Goal: Transaction & Acquisition: Book appointment/travel/reservation

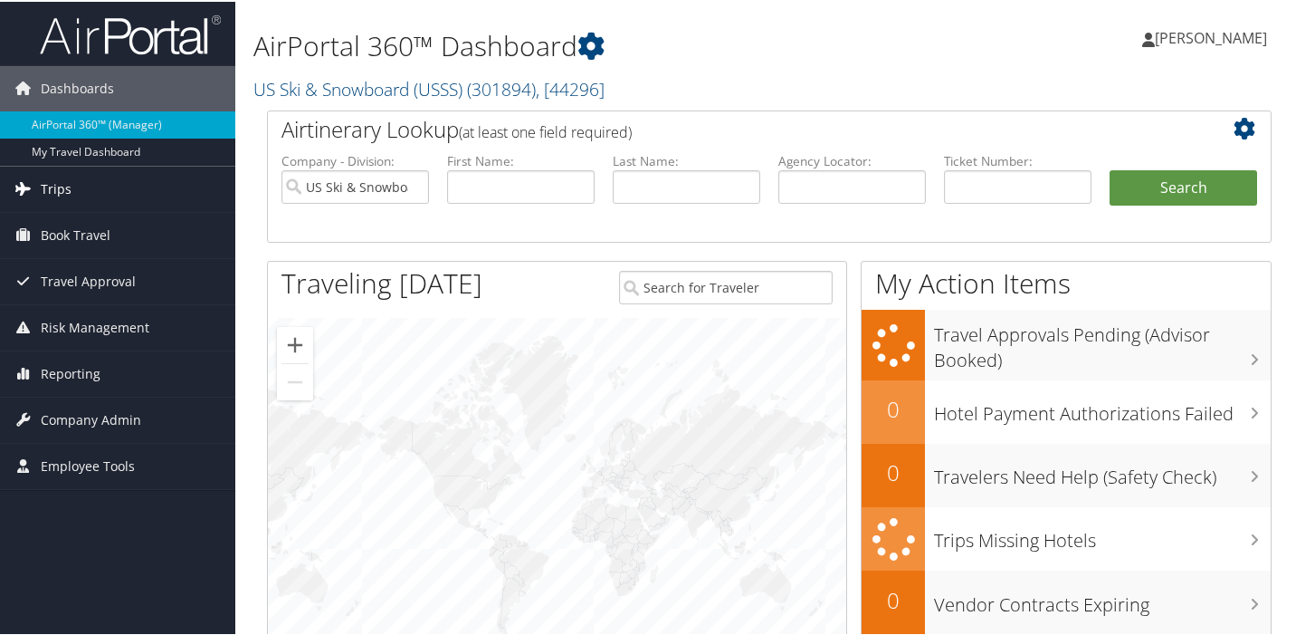
click at [55, 182] on span "Trips" at bounding box center [56, 187] width 31 height 45
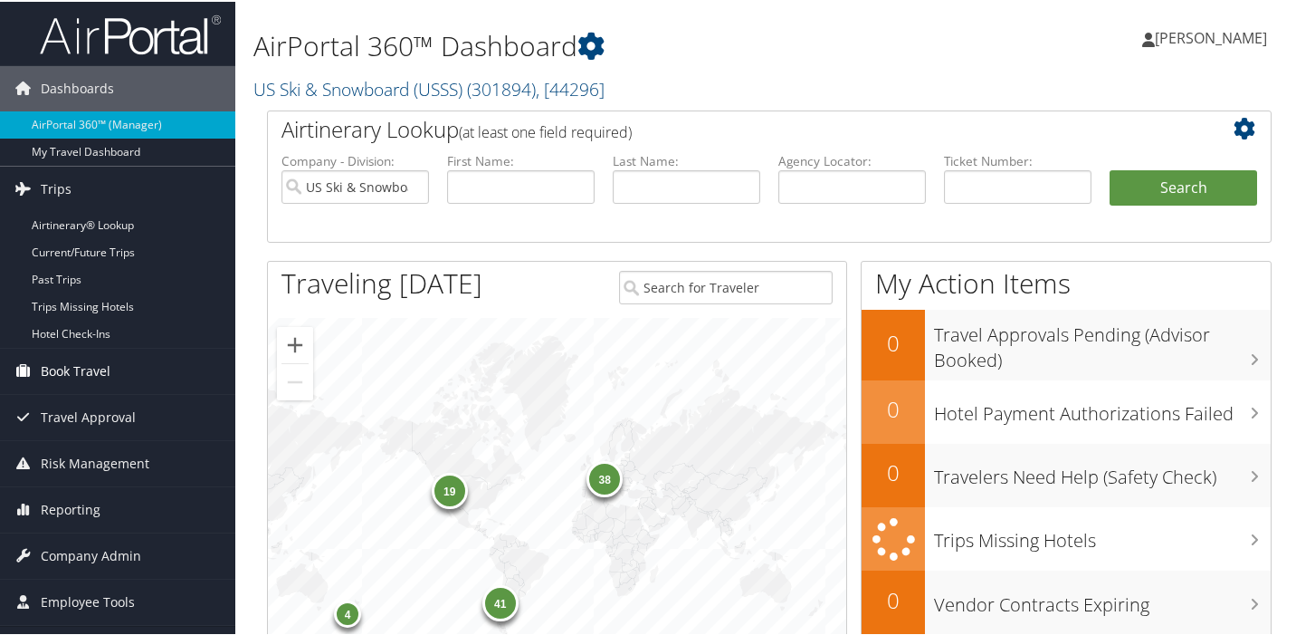
click at [91, 367] on span "Book Travel" at bounding box center [76, 369] width 70 height 45
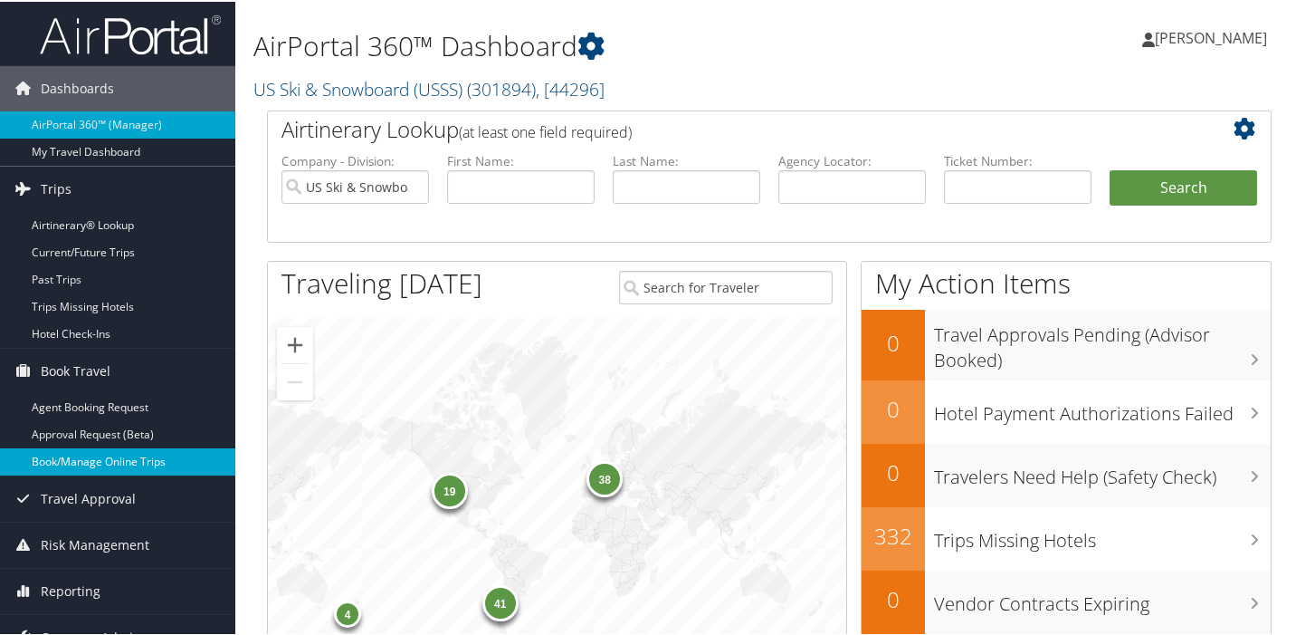
click at [107, 463] on link "Book/Manage Online Trips" at bounding box center [117, 459] width 235 height 27
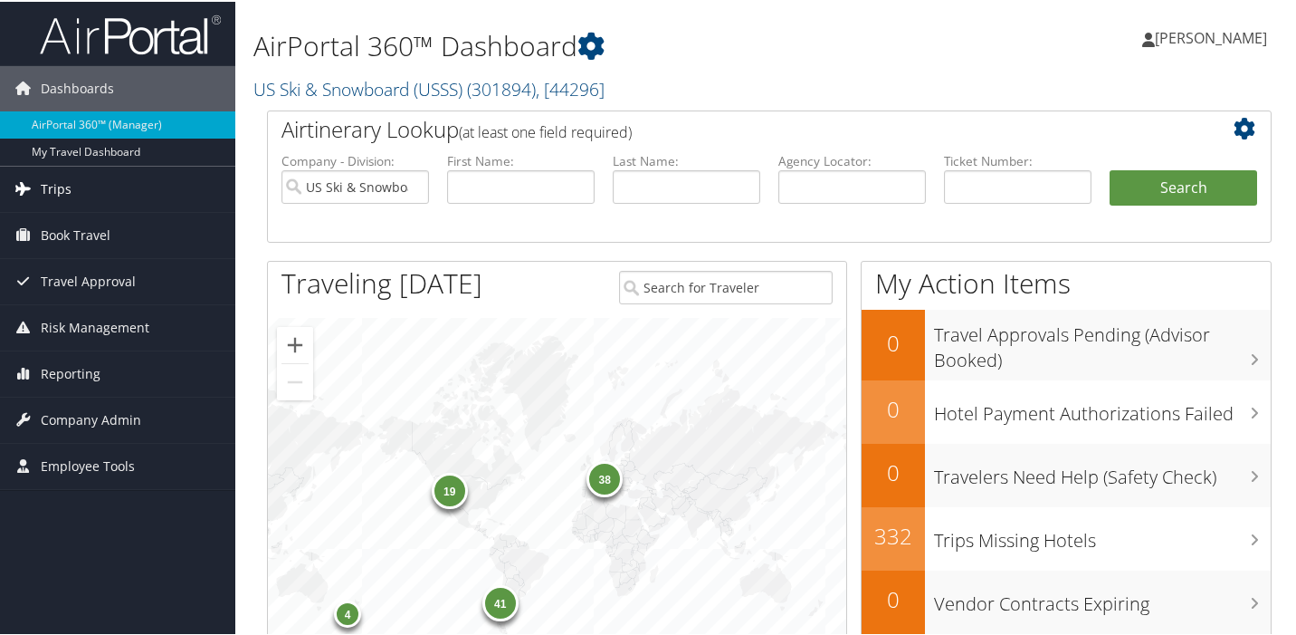
click at [46, 187] on span "Trips" at bounding box center [56, 187] width 31 height 45
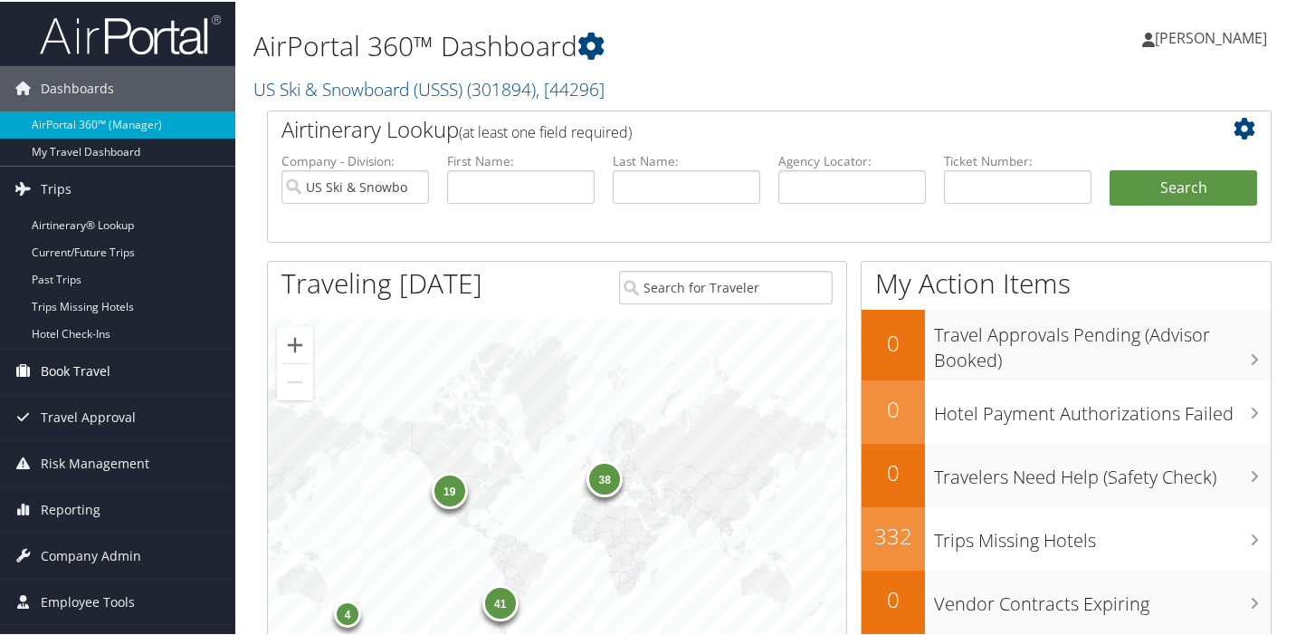
click at [85, 371] on span "Book Travel" at bounding box center [76, 369] width 70 height 45
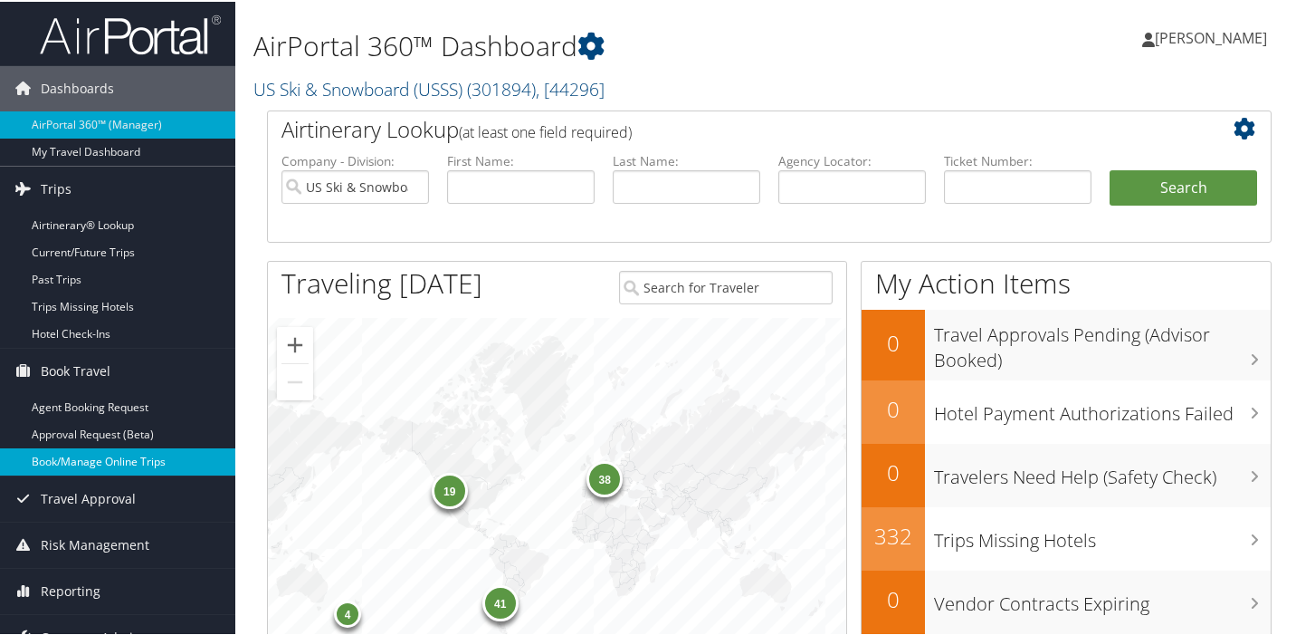
click at [85, 458] on link "Book/Manage Online Trips" at bounding box center [117, 459] width 235 height 27
